Goal: Task Accomplishment & Management: Manage account settings

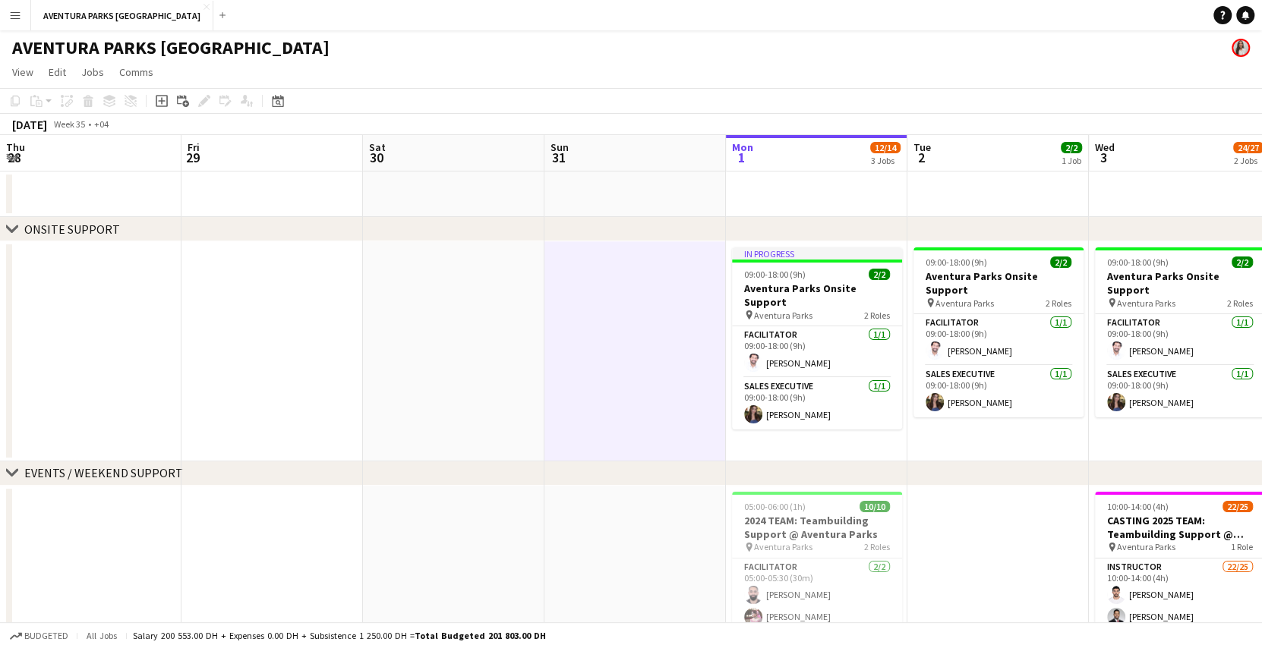
scroll to position [0, 388]
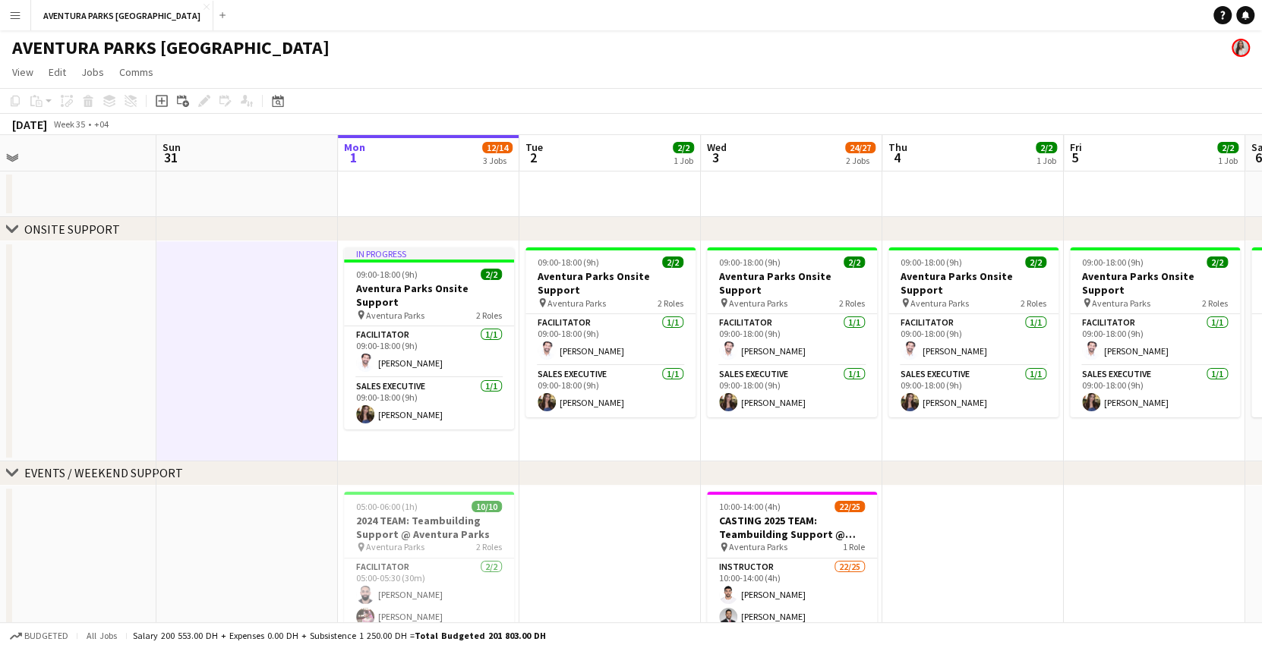
click at [17, 16] on app-icon "Menu" at bounding box center [15, 15] width 12 height 12
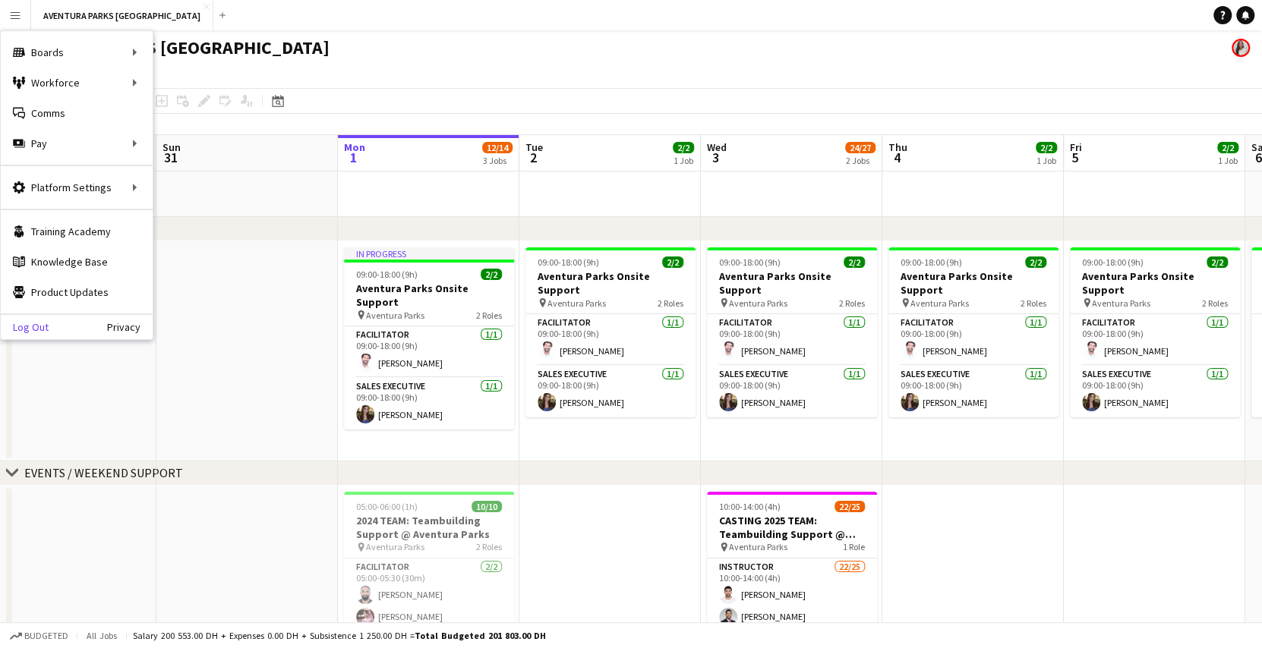
click at [33, 325] on link "Log Out" at bounding box center [25, 327] width 48 height 12
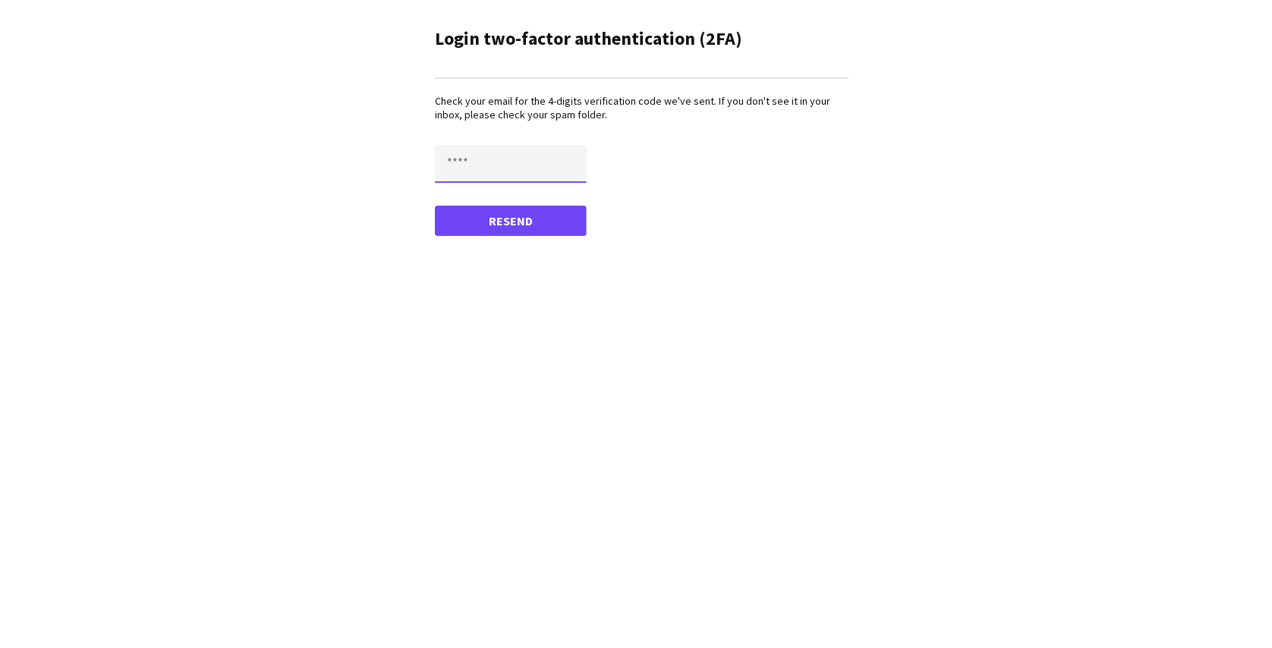
click at [466, 158] on input "text" at bounding box center [511, 164] width 152 height 38
type input "****"
click at [435, 206] on button "Confirm" at bounding box center [511, 221] width 152 height 30
